Goal: Information Seeking & Learning: Learn about a topic

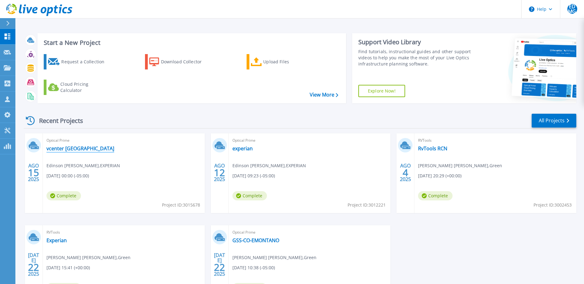
click at [71, 149] on link "vcenter [GEOGRAPHIC_DATA]" at bounding box center [80, 149] width 68 height 6
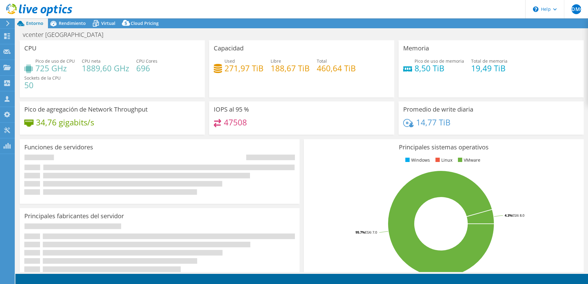
select select "USD"
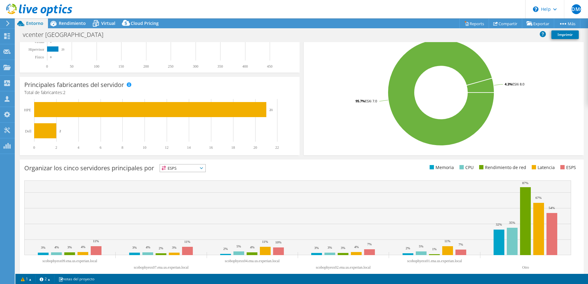
scroll to position [143, 0]
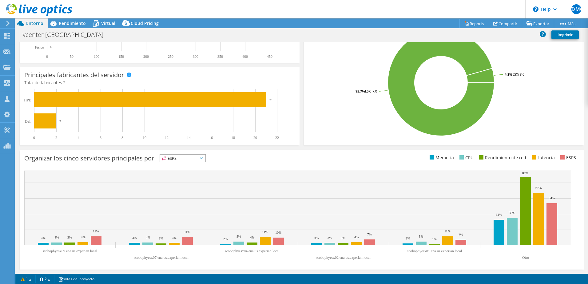
click at [196, 158] on span "ESPS" at bounding box center [183, 158] width 46 height 7
click at [180, 175] on li "Memoria" at bounding box center [183, 175] width 46 height 9
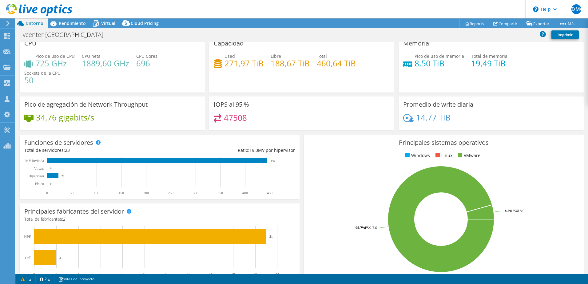
scroll to position [0, 0]
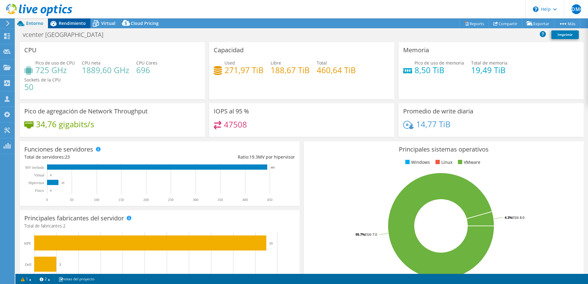
click at [78, 27] on div "Rendimiento" at bounding box center [69, 23] width 42 height 10
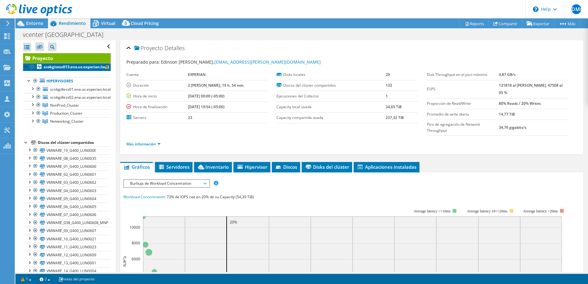
click at [105, 66] on span at bounding box center [107, 67] width 4 height 4
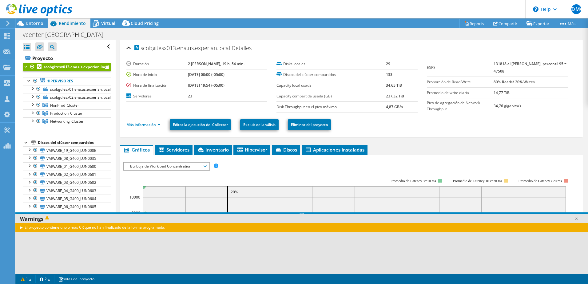
click at [22, 229] on div "El proyecto contiene uno o más CR que no han finalizado de la forma programada." at bounding box center [301, 227] width 573 height 9
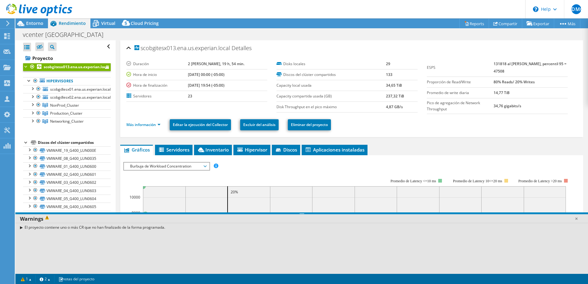
click at [22, 228] on div "El proyecto contiene uno o más CR que no han finalizado de la forma programada." at bounding box center [301, 227] width 573 height 9
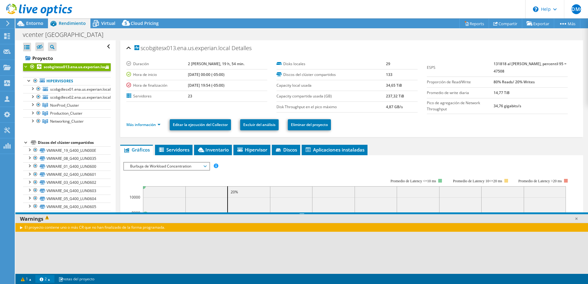
click at [48, 280] on link "2" at bounding box center [44, 279] width 19 height 8
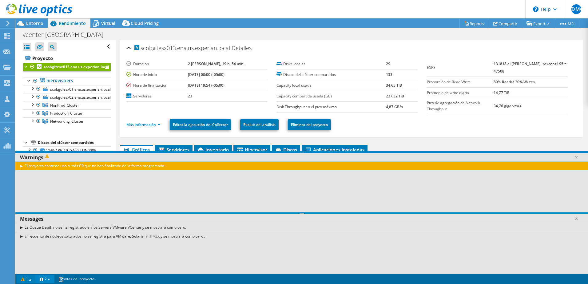
click at [28, 279] on link "1" at bounding box center [26, 279] width 19 height 8
click at [579, 157] on link at bounding box center [577, 157] width 6 height 6
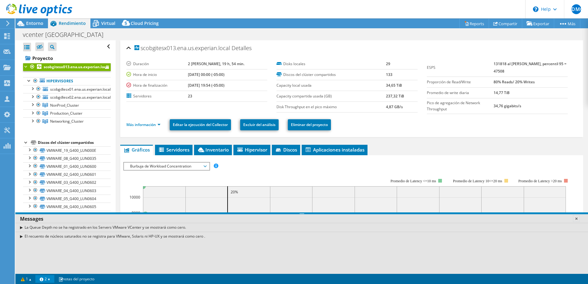
drag, startPoint x: 578, startPoint y: 218, endPoint x: 575, endPoint y: 217, distance: 3.3
click at [578, 218] on link at bounding box center [577, 219] width 6 height 6
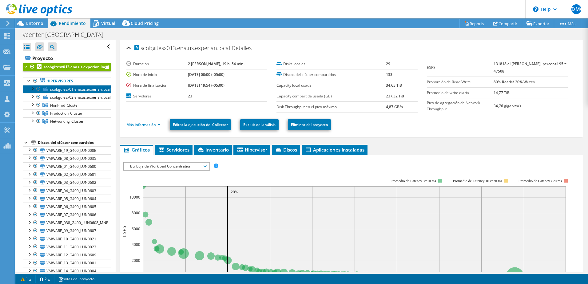
click at [54, 90] on span "scobgdlesx01.ena.us.experian.local" at bounding box center [80, 89] width 61 height 5
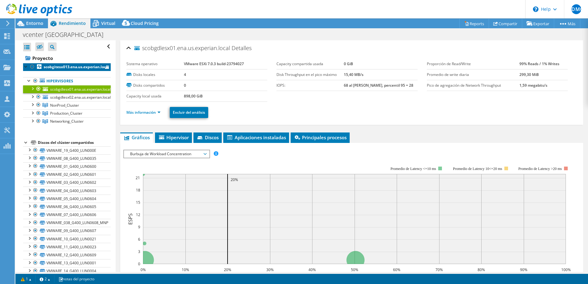
click at [44, 66] on b "scobgitesx013.ena.us.experian.local" at bounding box center [77, 66] width 66 height 5
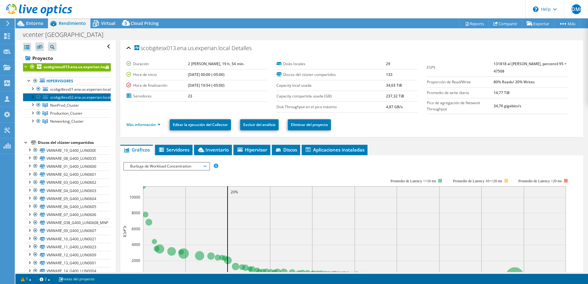
click at [62, 96] on span "scobgdlesx02.ena.us.experian.local" at bounding box center [80, 97] width 61 height 5
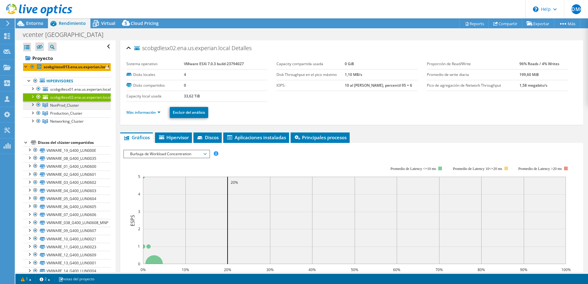
click at [66, 106] on span "NonProd_Cluster" at bounding box center [64, 105] width 29 height 5
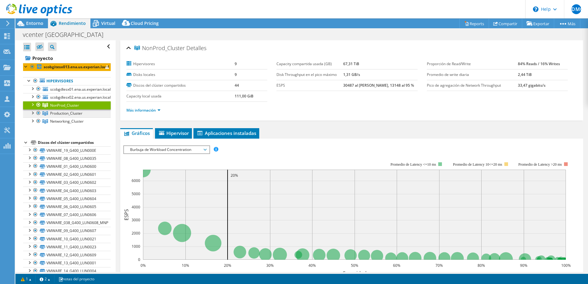
click at [66, 108] on span "Production_Cluster" at bounding box center [64, 105] width 29 height 5
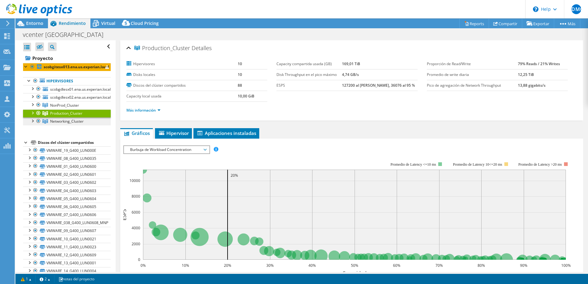
click at [70, 108] on span "Networking_Cluster" at bounding box center [64, 105] width 29 height 5
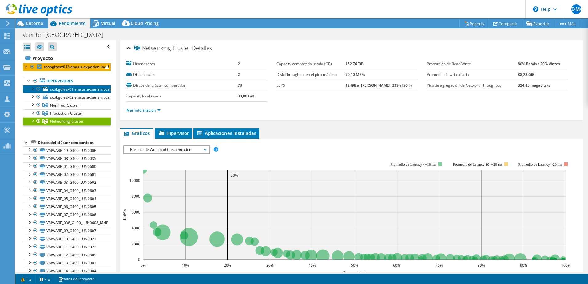
click at [74, 89] on span "scobgdlesx01.ena.us.experian.local" at bounding box center [80, 89] width 61 height 5
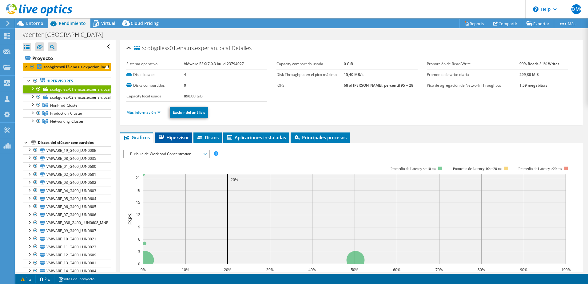
click at [189, 136] on span "Hipervisor" at bounding box center [173, 137] width 31 height 6
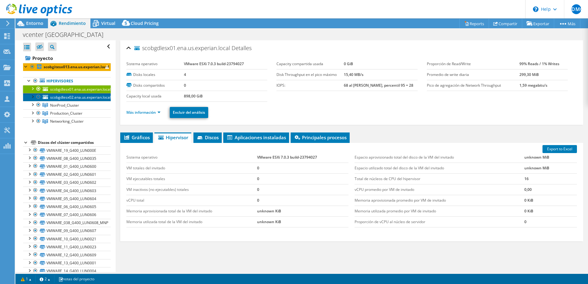
click at [68, 96] on span "scobgdlesx02.ena.us.experian.local" at bounding box center [80, 97] width 61 height 5
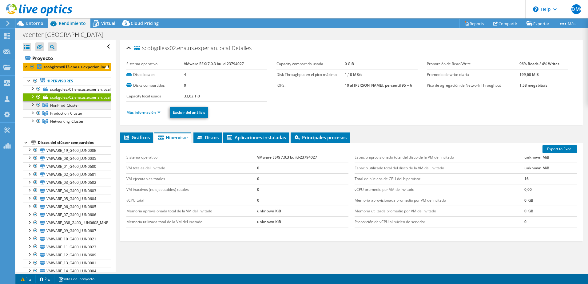
click at [71, 107] on span "NonProd_Cluster" at bounding box center [64, 105] width 29 height 5
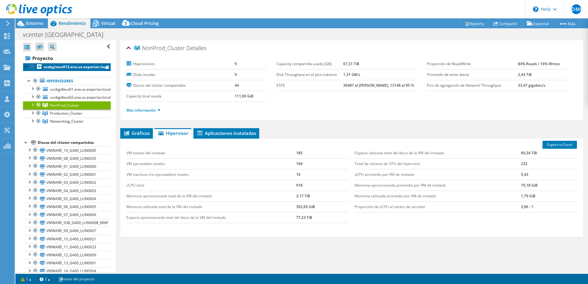
click at [56, 70] on b "scobgitesx013.ena.us.experian.local" at bounding box center [77, 66] width 66 height 5
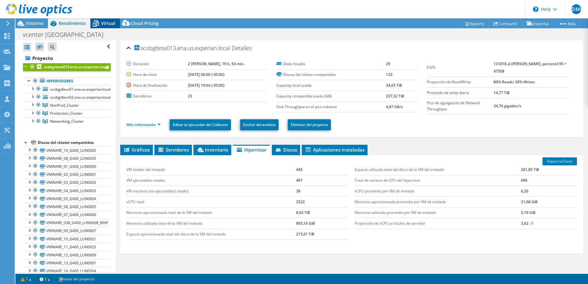
click at [105, 27] on div "Virtual" at bounding box center [105, 23] width 30 height 10
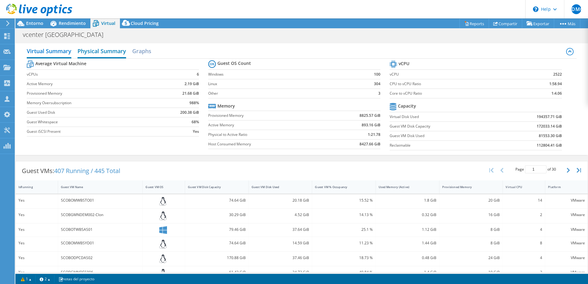
click at [107, 54] on h2 "Physical Summary" at bounding box center [102, 52] width 49 height 14
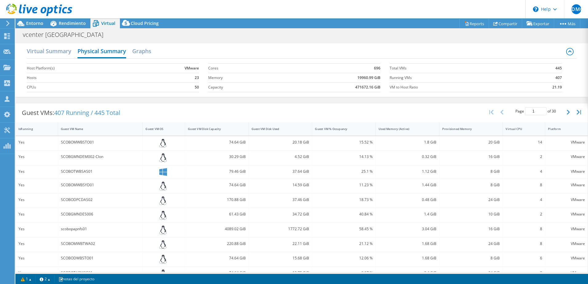
click at [132, 51] on div "Virtual Summary Physical Summary Graphs" at bounding box center [302, 52] width 550 height 14
click at [139, 55] on h2 "Graphs" at bounding box center [141, 52] width 19 height 14
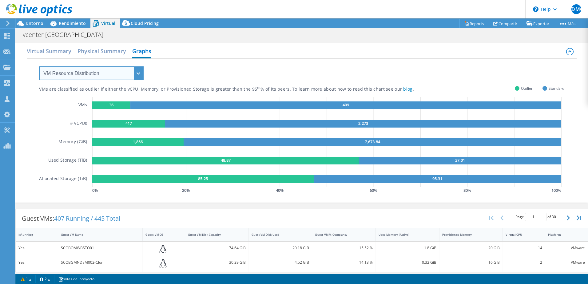
click at [114, 75] on select "VM Resource Distribution Provisioning Contrast Over Provisioning" at bounding box center [91, 73] width 105 height 14
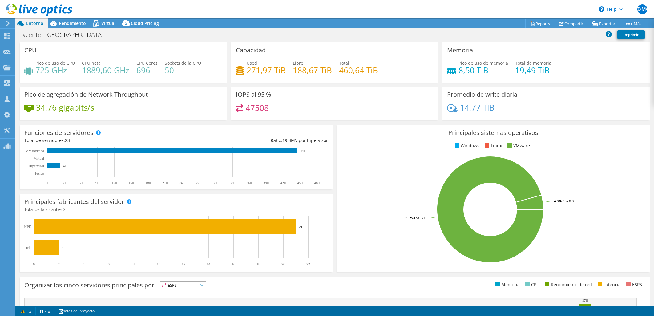
select select "USD"
